Goal: Find specific page/section

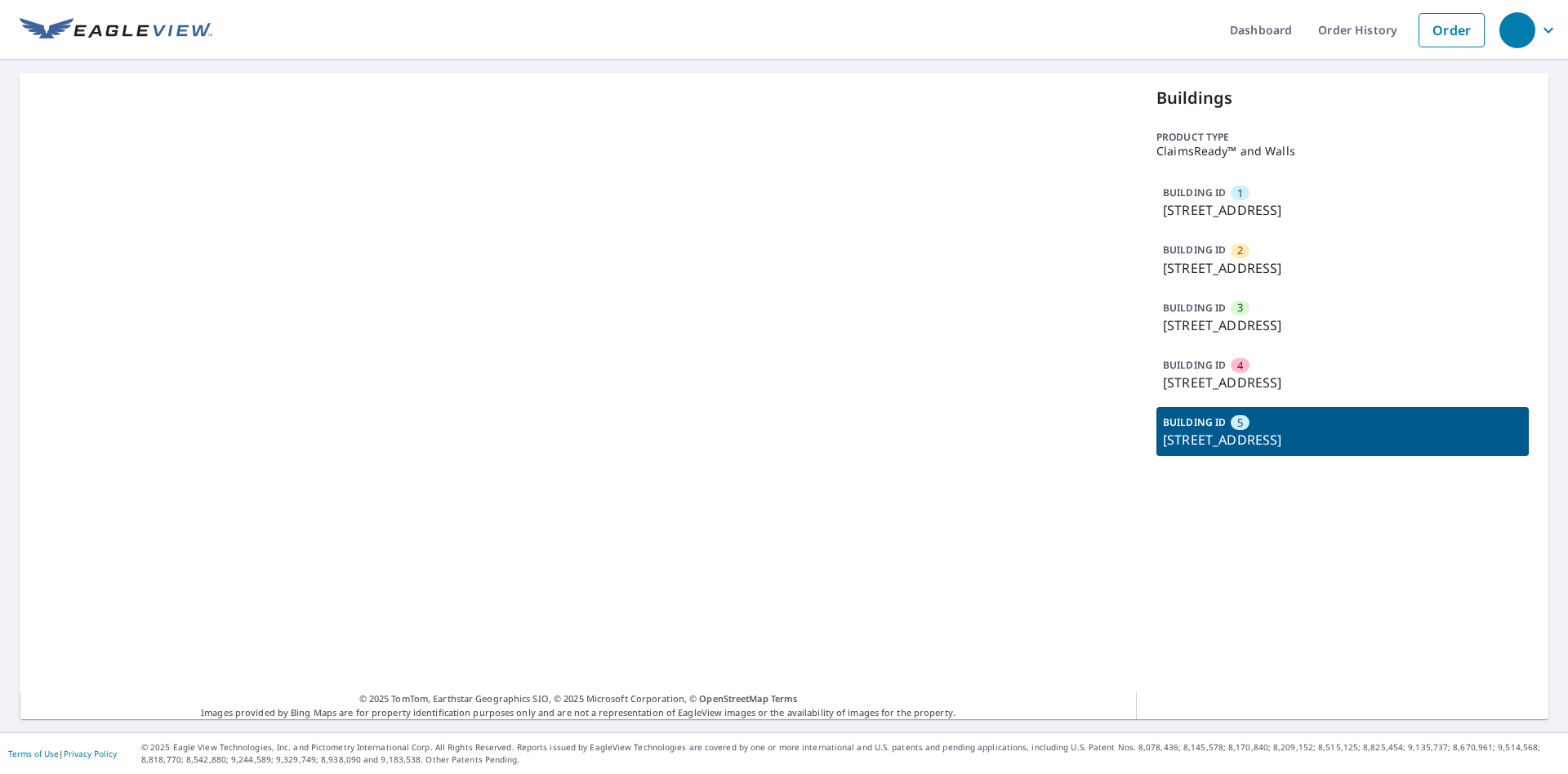
click at [1253, 382] on p "[STREET_ADDRESS]" at bounding box center [1343, 382] width 359 height 20
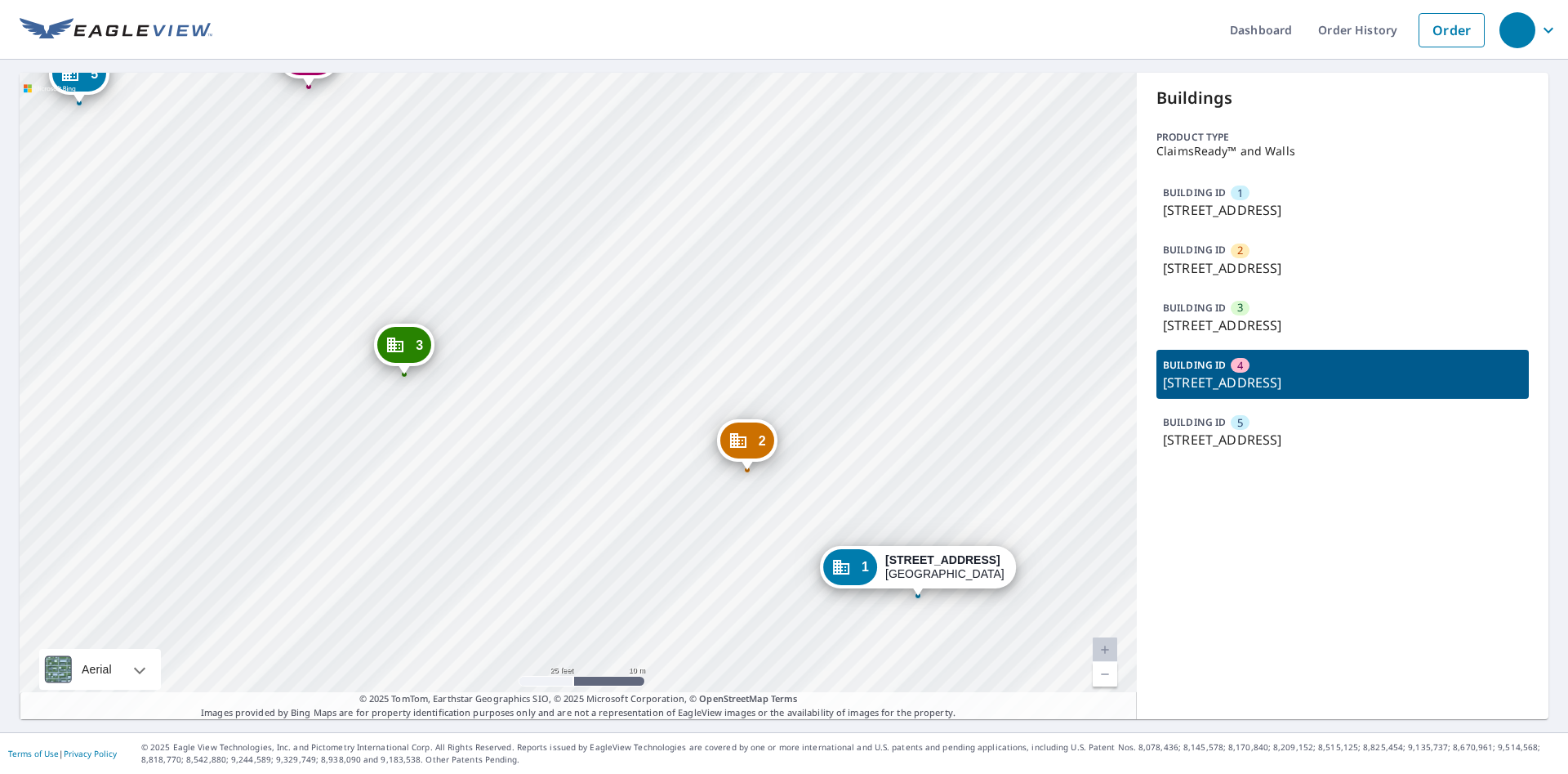
drag, startPoint x: 623, startPoint y: 355, endPoint x: 542, endPoint y: 280, distance: 110.4
click at [538, 278] on div "2 936 Obannonville Rd Loveland, OH 45140 3 932 Obannonville Rd Loveland, OH 451…" at bounding box center [578, 396] width 1117 height 646
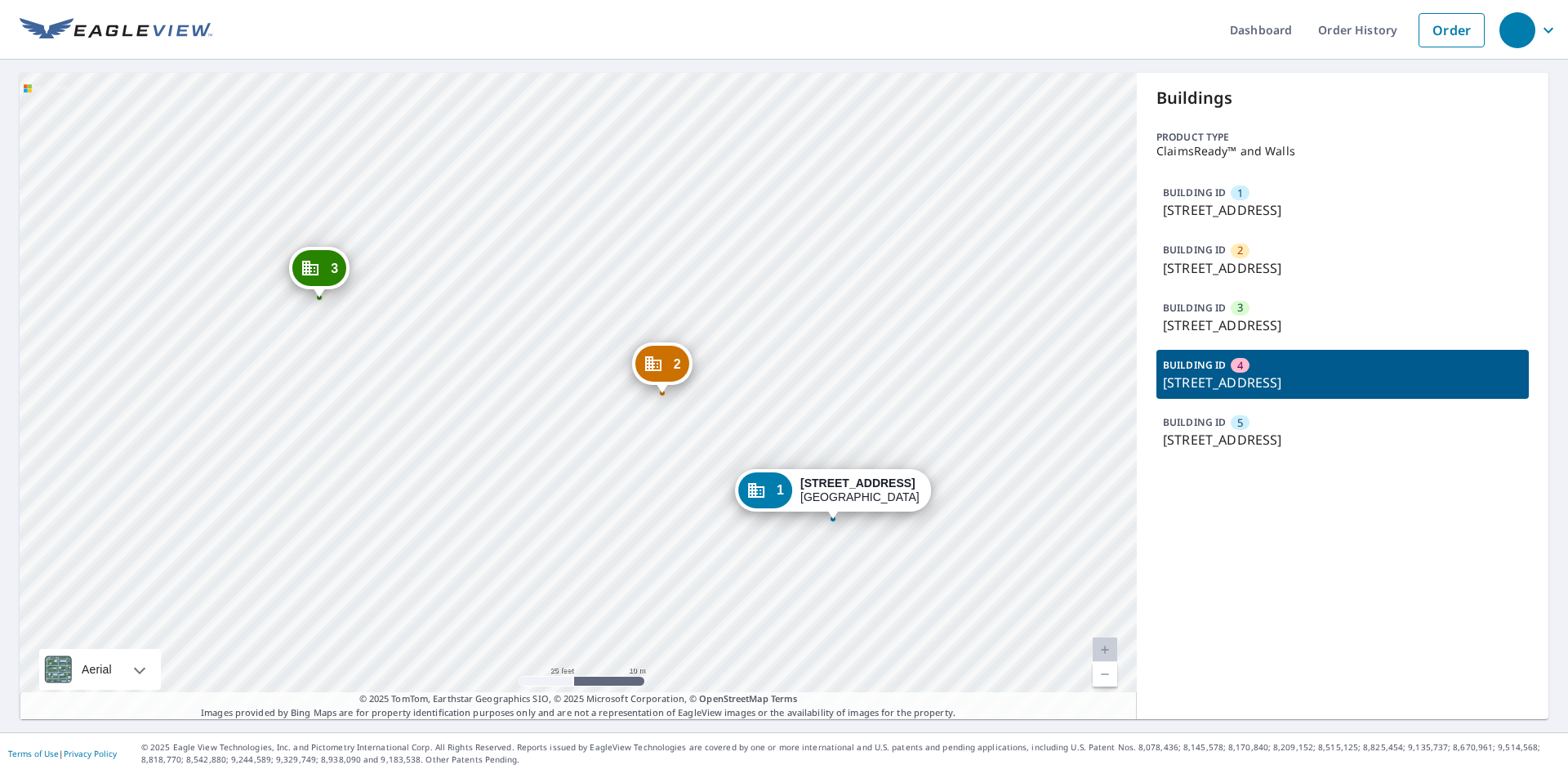
drag, startPoint x: 808, startPoint y: 336, endPoint x: 929, endPoint y: 467, distance: 178.3
click at [917, 477] on div "2 936 Obannonville Rd Loveland, OH 45140 3 932 Obannonville Rd Loveland, OH 451…" at bounding box center [578, 396] width 1117 height 646
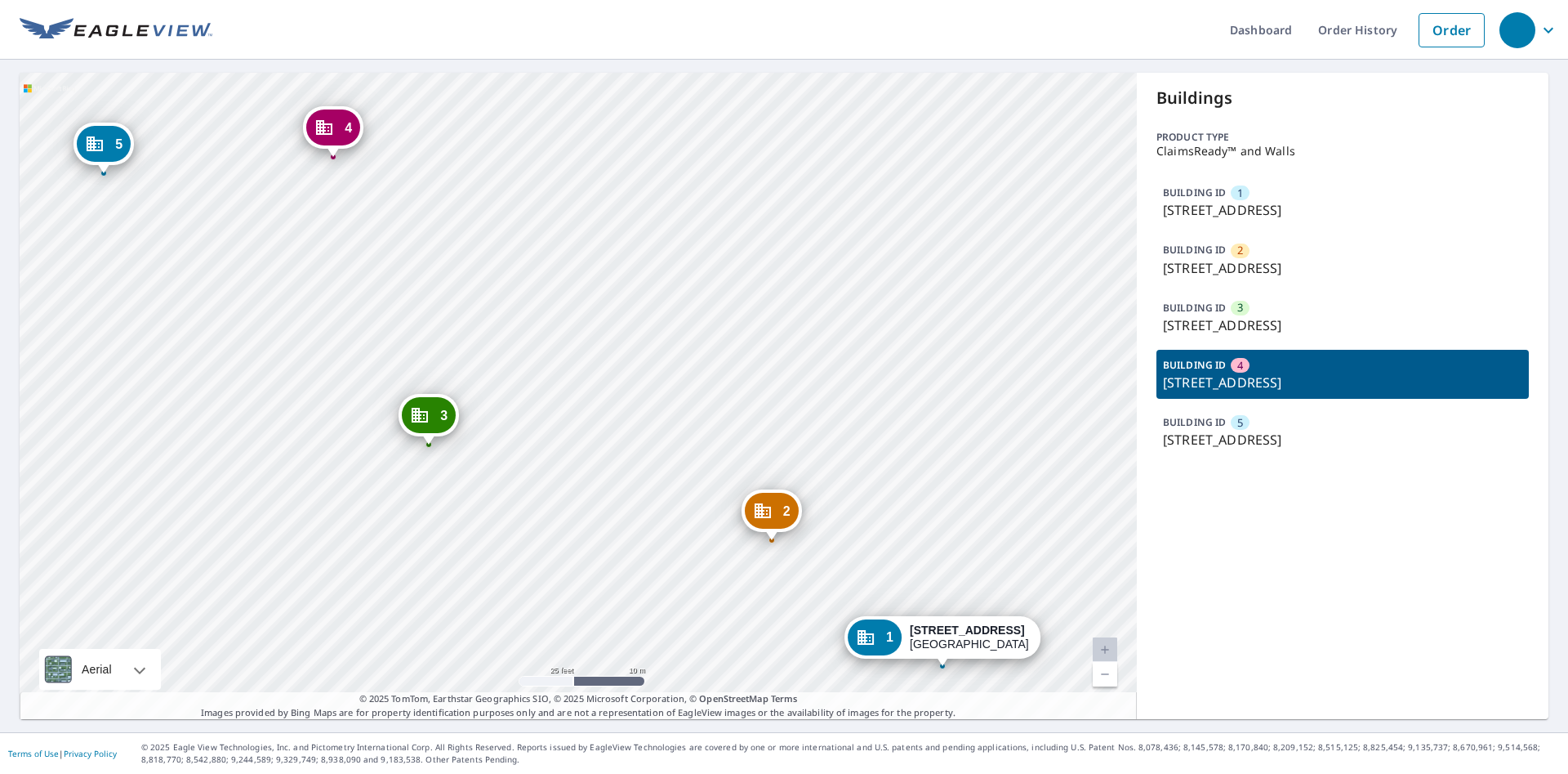
drag, startPoint x: 811, startPoint y: 280, endPoint x: 787, endPoint y: 225, distance: 60.0
click at [787, 225] on div "2 936 Obannonville Rd Loveland, OH 45140 3 932 Obannonville Rd Loveland, OH 451…" at bounding box center [578, 396] width 1117 height 646
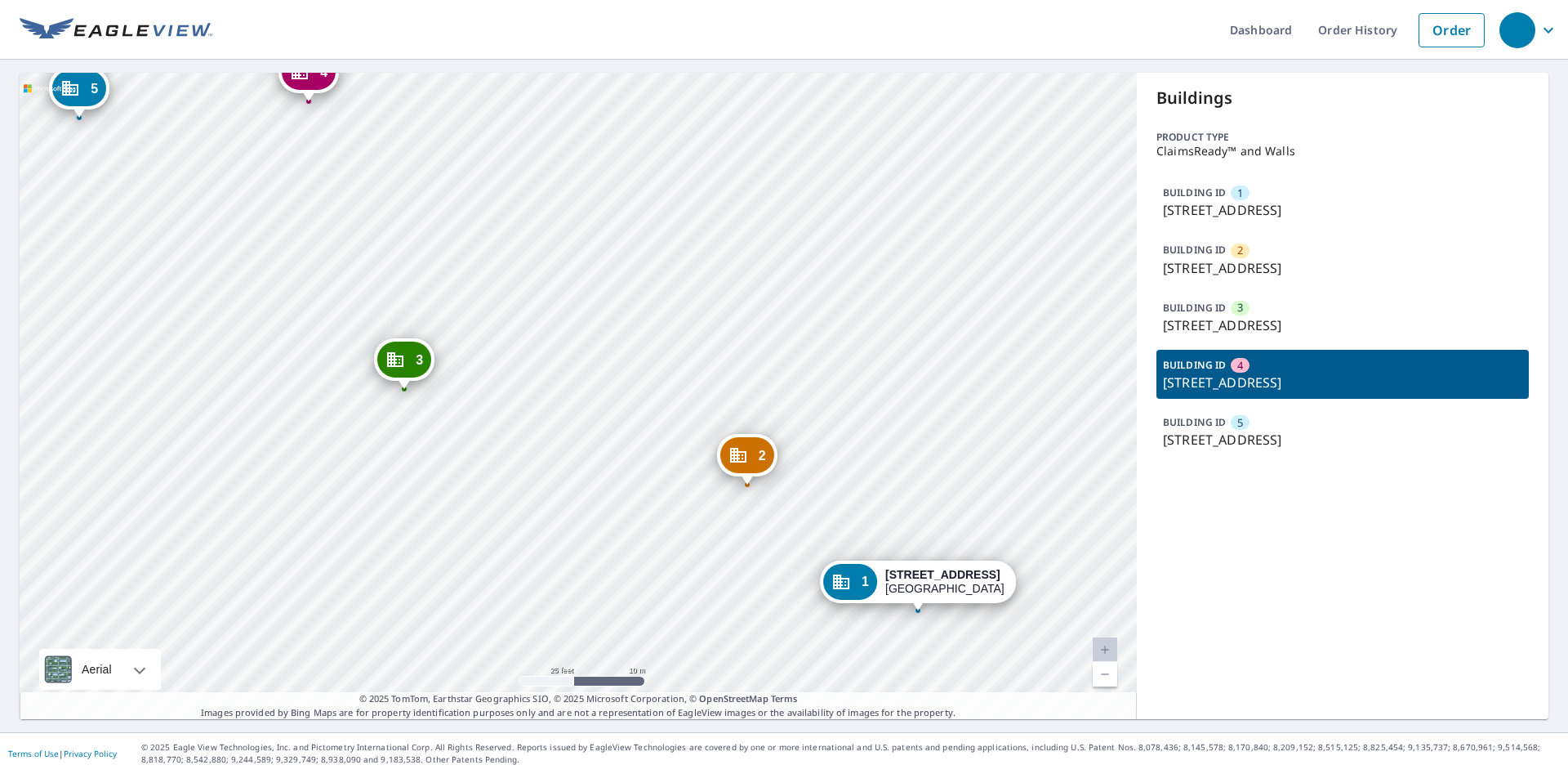
click at [675, 290] on div "2 936 Obannonville Rd Loveland, OH 45140 3 932 Obannonville Rd Loveland, OH 451…" at bounding box center [578, 396] width 1117 height 646
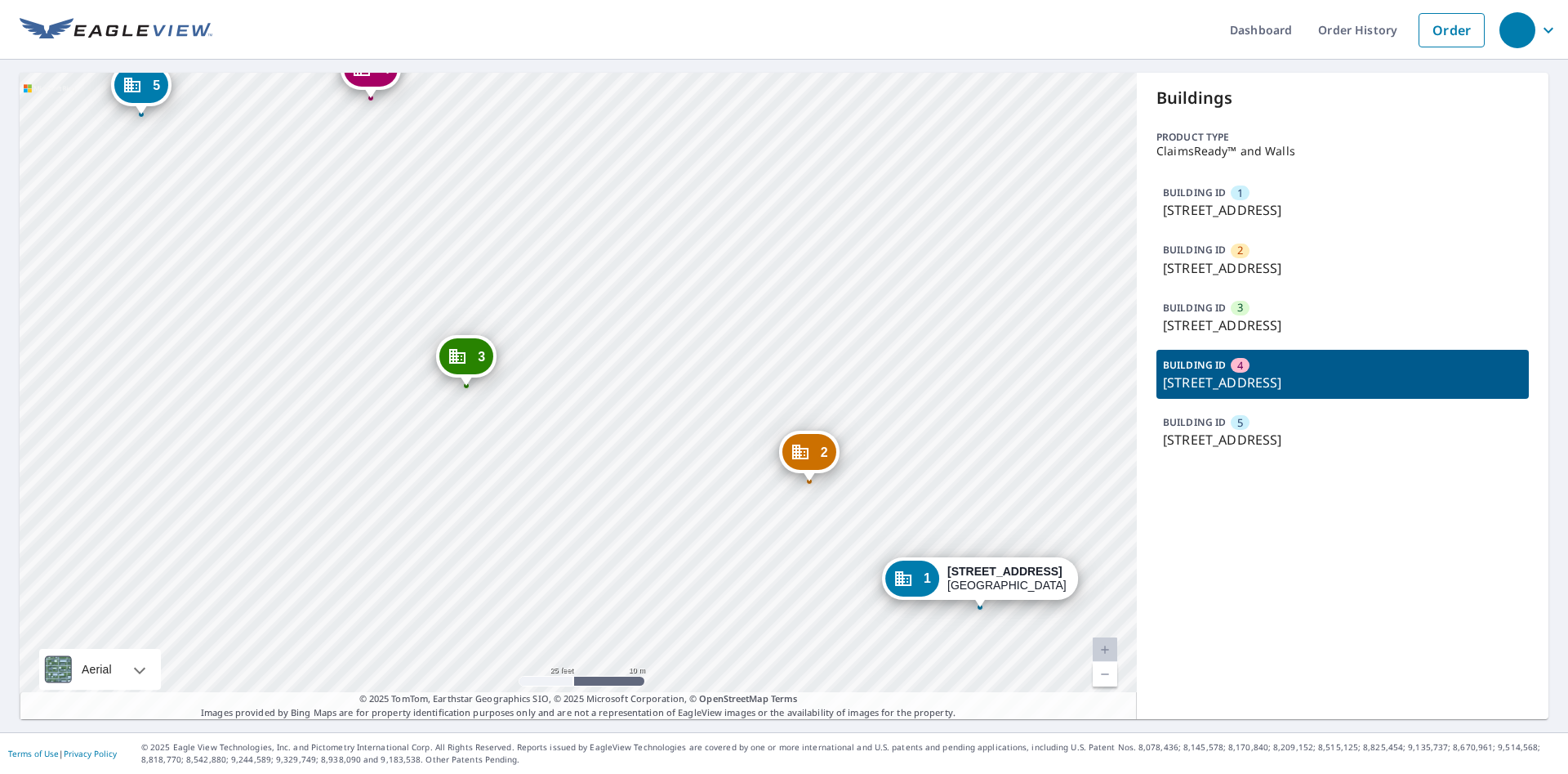
click at [712, 226] on div "2 936 Obannonville Rd Loveland, OH 45140 3 932 Obannonville Rd Loveland, OH 451…" at bounding box center [578, 396] width 1117 height 646
